Goal: Transaction & Acquisition: Purchase product/service

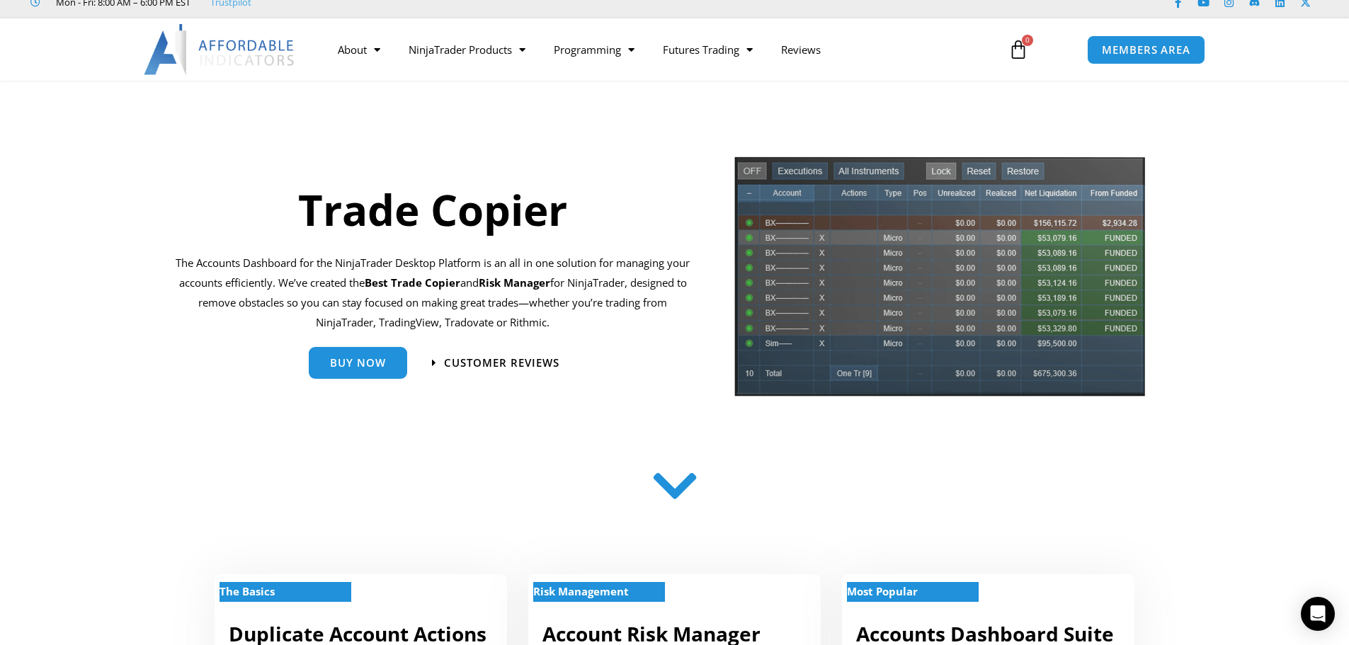
scroll to position [71, 0]
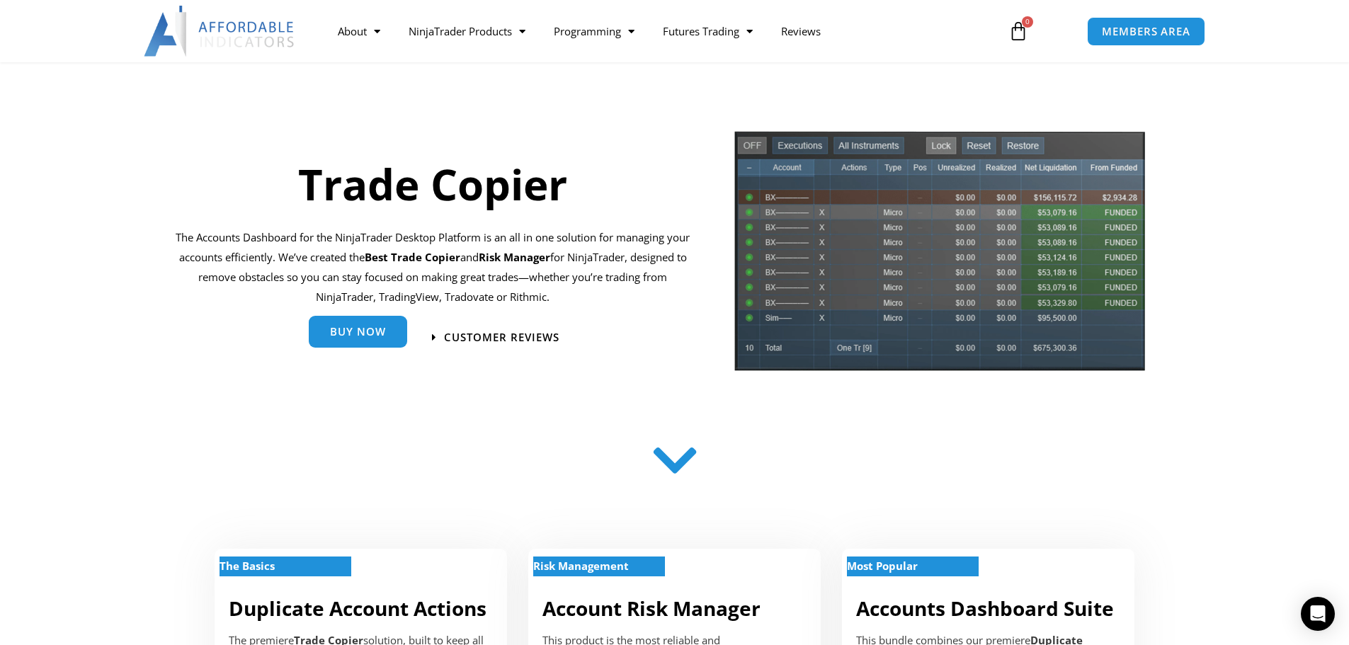
click at [356, 329] on span "Buy Now" at bounding box center [358, 331] width 56 height 11
